Goal: Task Accomplishment & Management: Manage account settings

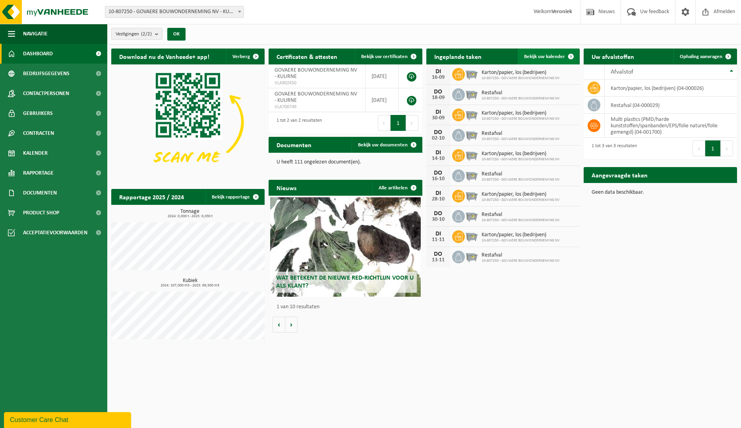
click at [537, 56] on span "Bekijk uw kalender" at bounding box center [544, 56] width 41 height 5
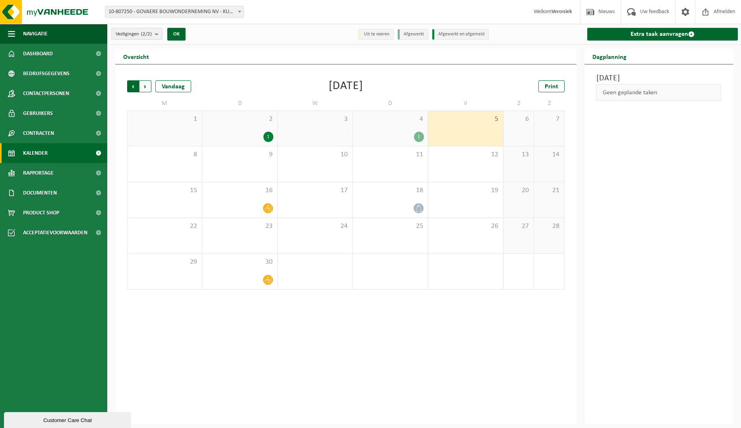
click at [145, 88] on span "Volgende" at bounding box center [146, 86] width 12 height 12
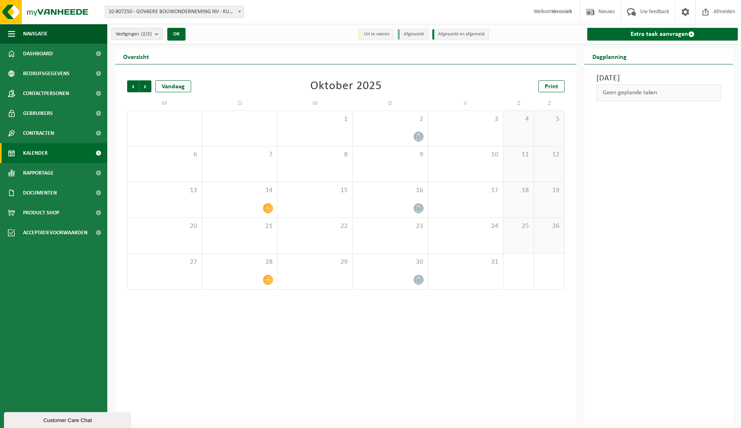
click at [145, 88] on span "Volgende" at bounding box center [146, 86] width 12 height 12
click at [268, 208] on icon at bounding box center [268, 208] width 7 height 6
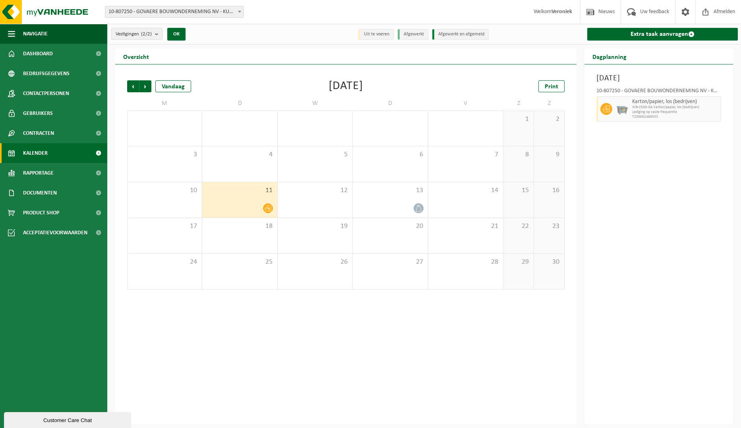
click at [266, 210] on icon at bounding box center [268, 208] width 7 height 6
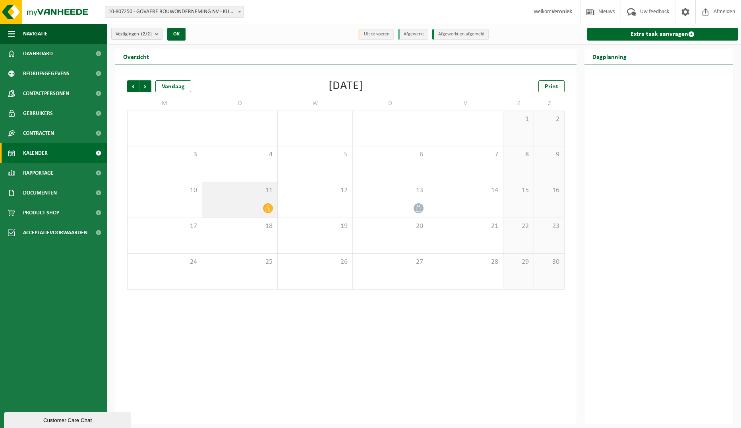
click at [266, 210] on icon at bounding box center [268, 208] width 7 height 6
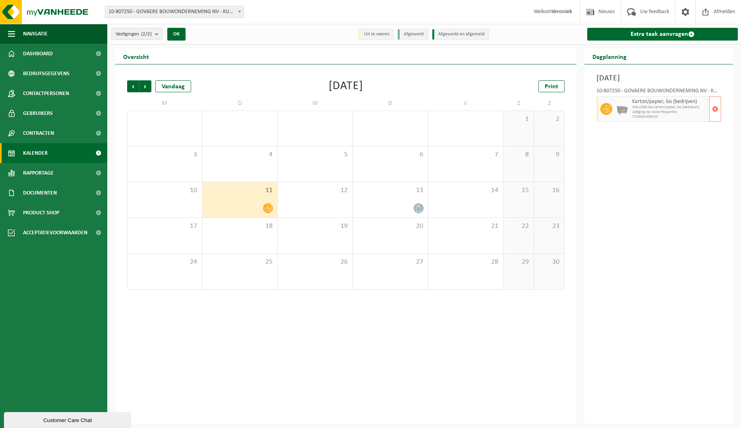
click at [669, 97] on div "Karton/papier, los (bedrijven) WB-2500-GA karton/papier, los (bedrijven) Ledigi…" at bounding box center [669, 108] width 79 height 25
click at [714, 113] on span "button" at bounding box center [715, 109] width 6 height 16
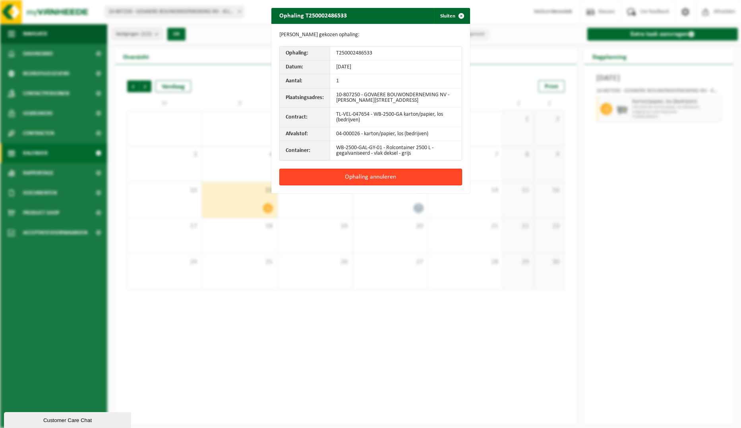
click at [390, 175] on button "Ophaling annuleren" at bounding box center [370, 177] width 183 height 17
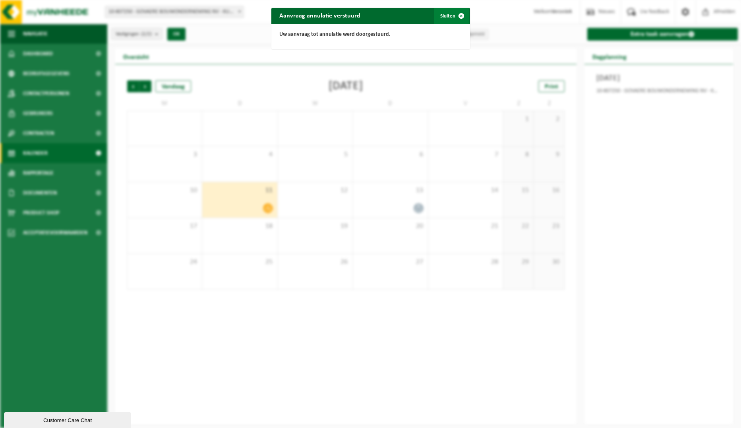
click at [462, 15] on span "button" at bounding box center [462, 16] width 16 height 16
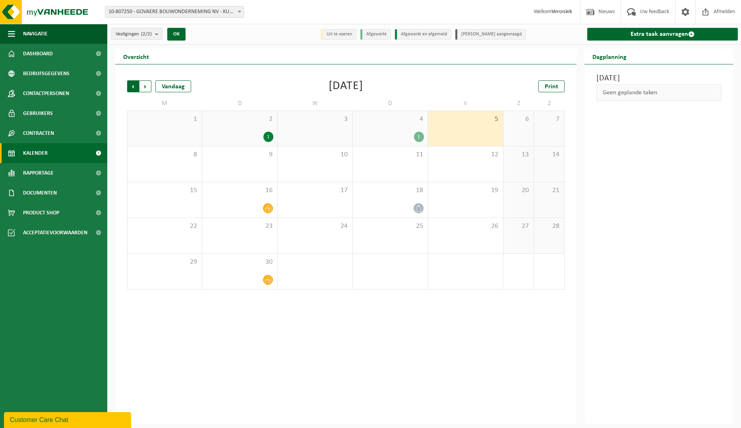
click at [148, 88] on span "Volgende" at bounding box center [146, 86] width 12 height 12
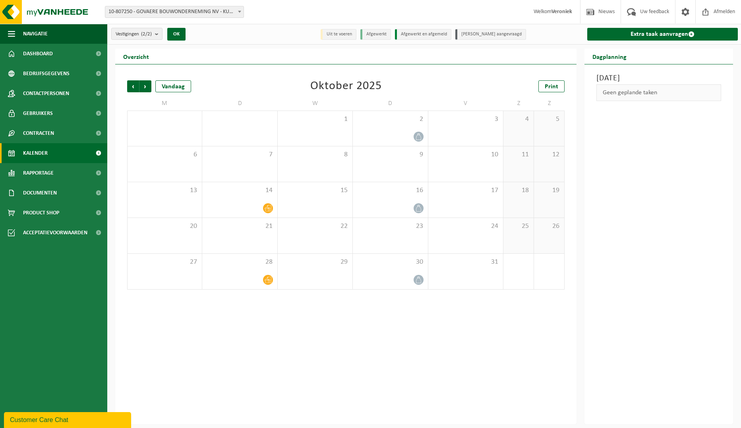
click at [148, 88] on span "Volgende" at bounding box center [146, 86] width 12 height 12
click at [146, 88] on span "Volgende" at bounding box center [146, 86] width 12 height 12
click at [134, 87] on span "Vorige" at bounding box center [133, 86] width 12 height 12
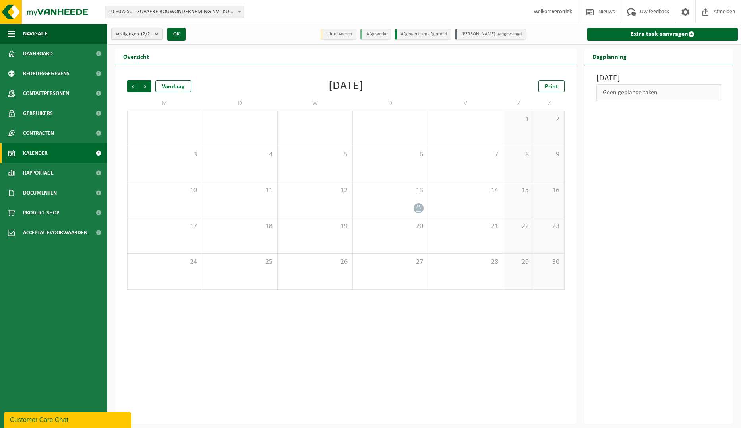
click at [134, 87] on span "Vorige" at bounding box center [133, 86] width 12 height 12
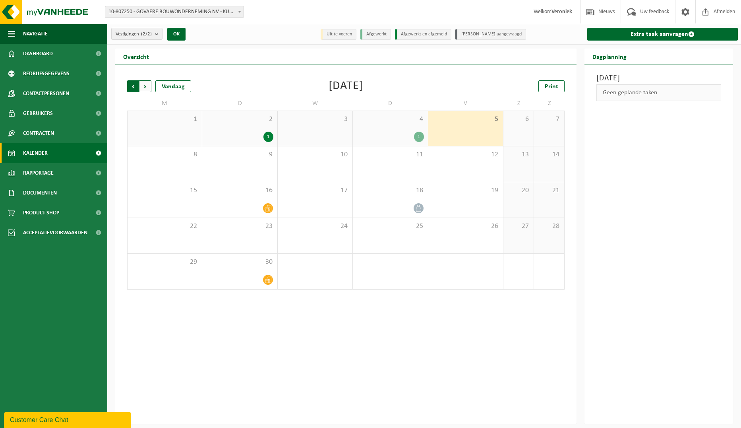
click at [143, 87] on span "Volgende" at bounding box center [146, 86] width 12 height 12
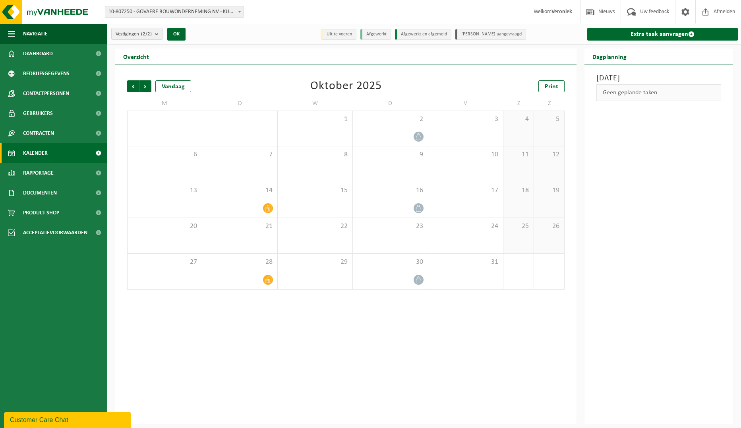
click at [143, 87] on span "Volgende" at bounding box center [146, 86] width 12 height 12
